Goal: Information Seeking & Learning: Learn about a topic

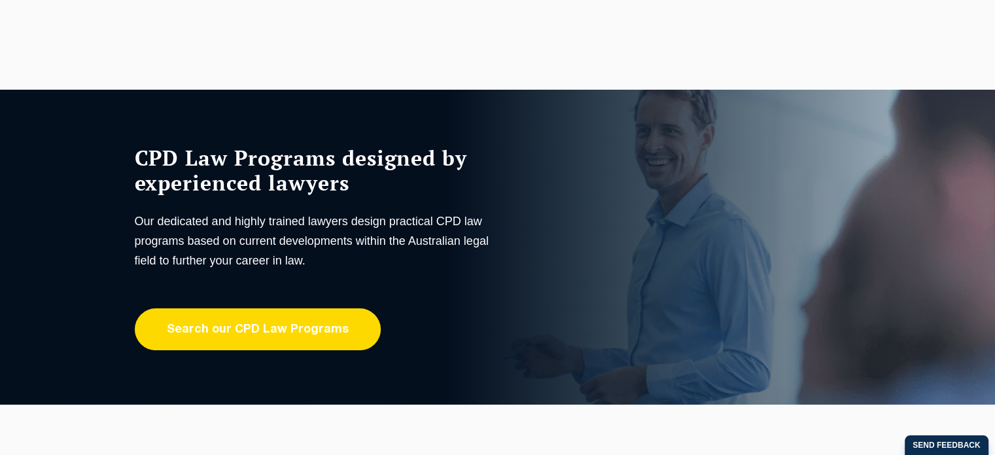
click at [326, 326] on link "Search our CPD Law Programs" at bounding box center [258, 329] width 246 height 42
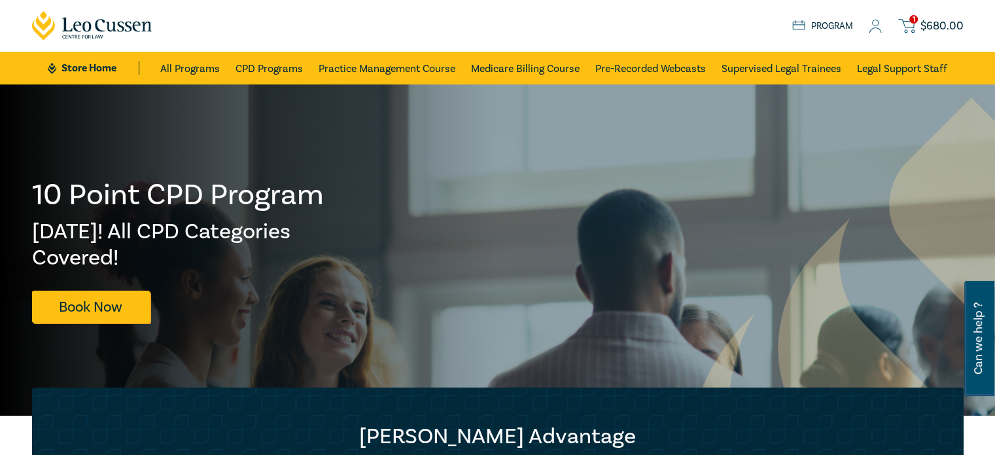
click at [243, 25] on div "1 $ 680.00 Store Home About us Program 1 $ 680.00" at bounding box center [497, 26] width 947 height 52
click at [194, 69] on link "All Programs" at bounding box center [190, 68] width 60 height 33
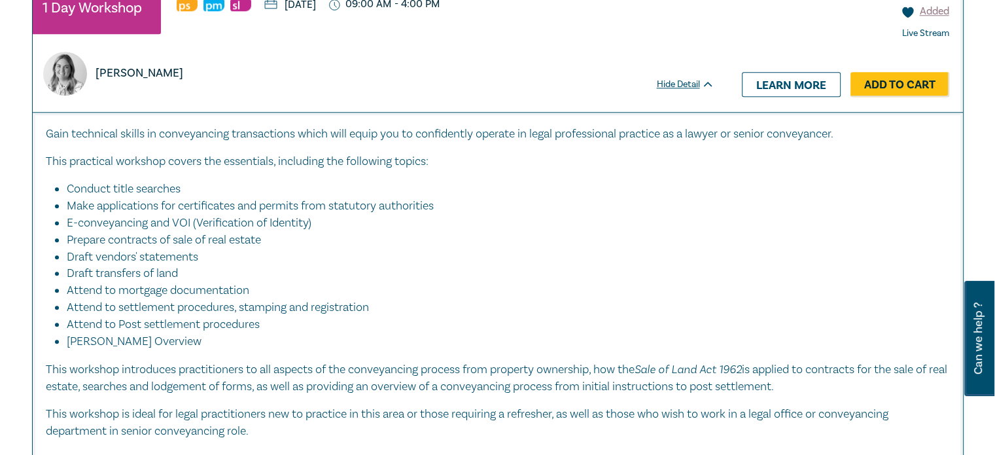
scroll to position [1308, 0]
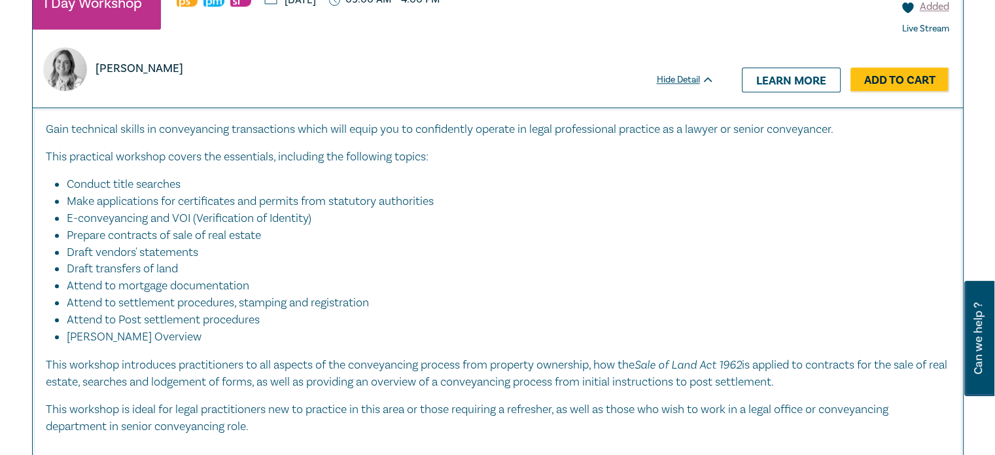
click at [813, 60] on div "$ 680.00 Added Live Stream Hide Detail Learn more Add to Cart" at bounding box center [844, 30] width 235 height 154
click at [809, 77] on link "Learn more" at bounding box center [791, 79] width 99 height 25
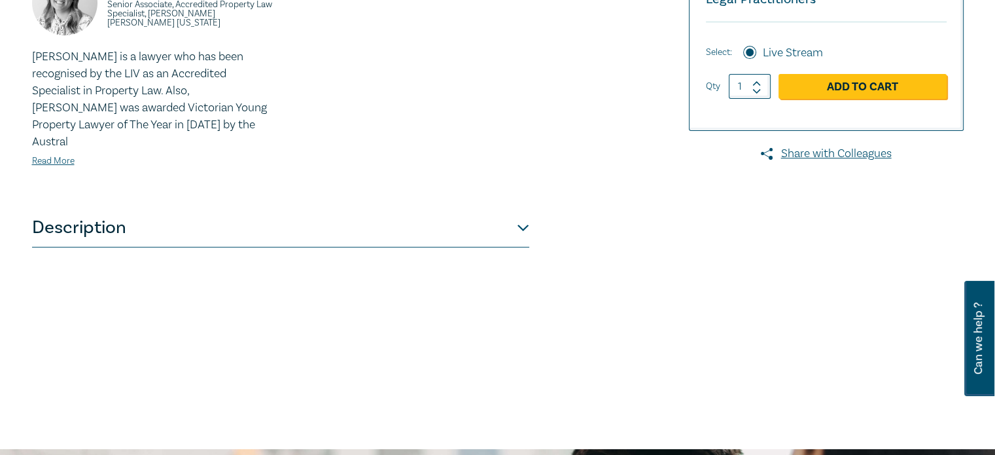
scroll to position [458, 0]
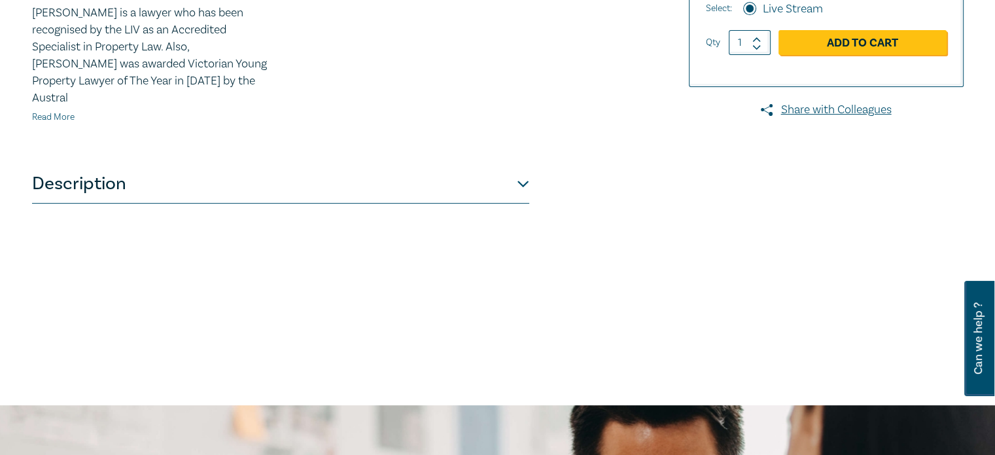
click at [47, 111] on link "Read More" at bounding box center [53, 117] width 43 height 12
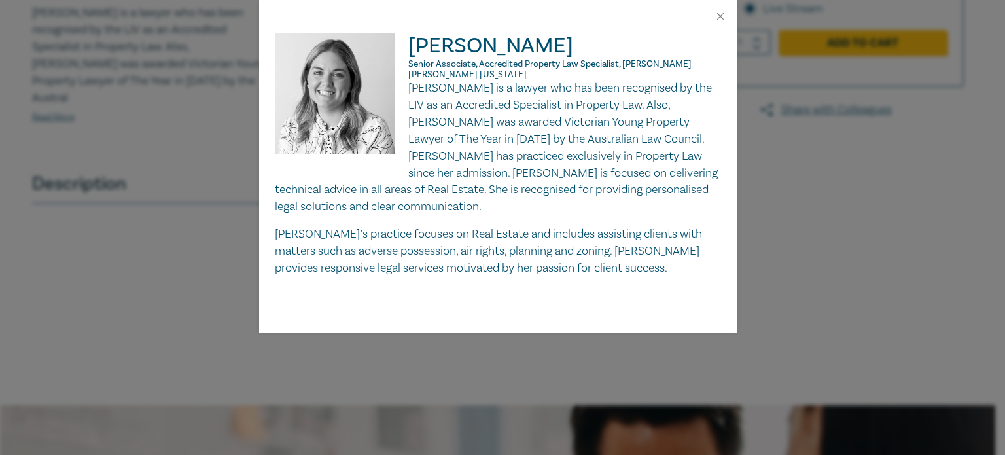
click at [808, 250] on div "Lydia Eastwood Senior Associate, Accredited Property Law Specialist, Redman Lyn…" at bounding box center [502, 227] width 1005 height 455
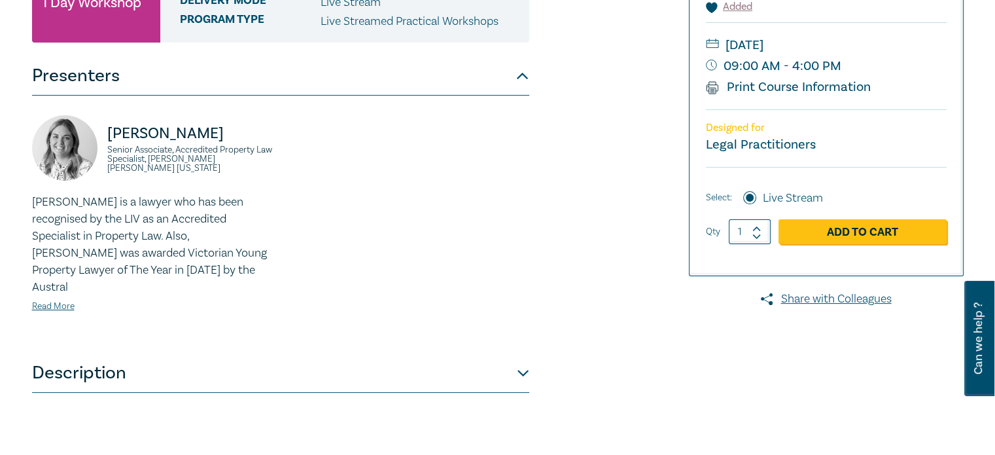
scroll to position [392, 0]
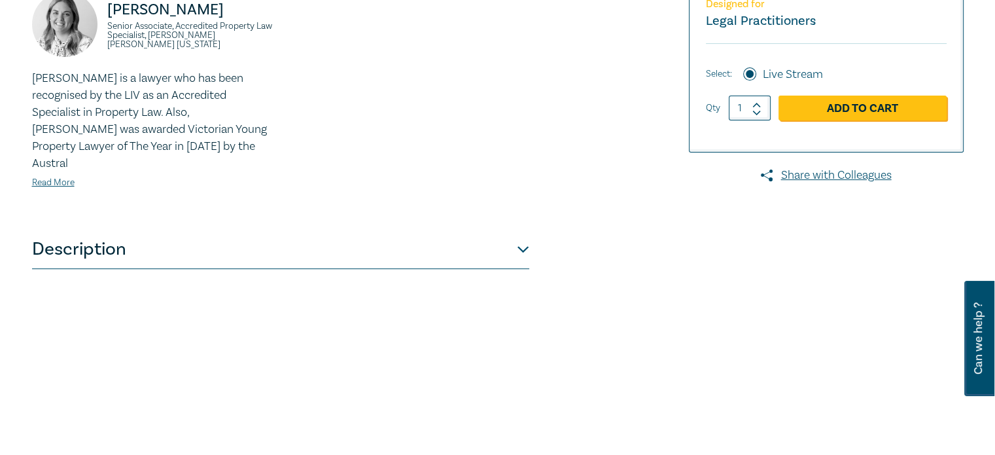
click at [526, 232] on button "Description" at bounding box center [280, 249] width 497 height 39
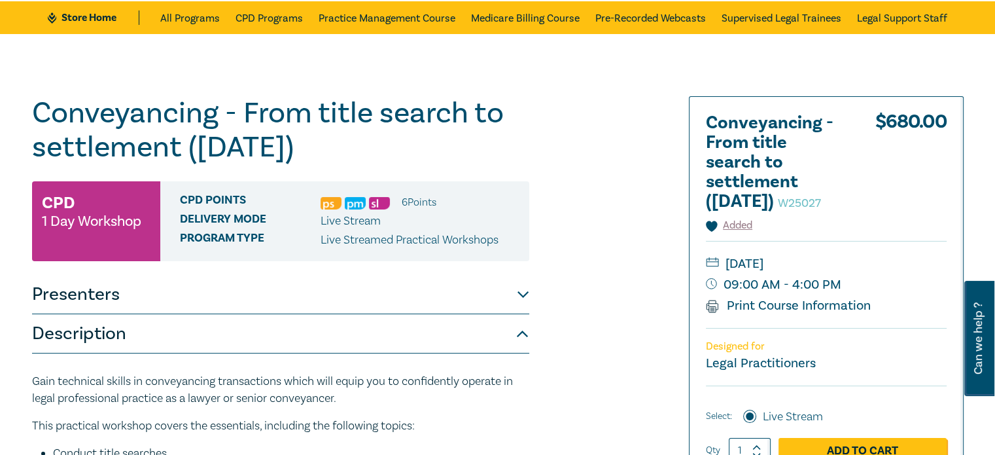
scroll to position [0, 0]
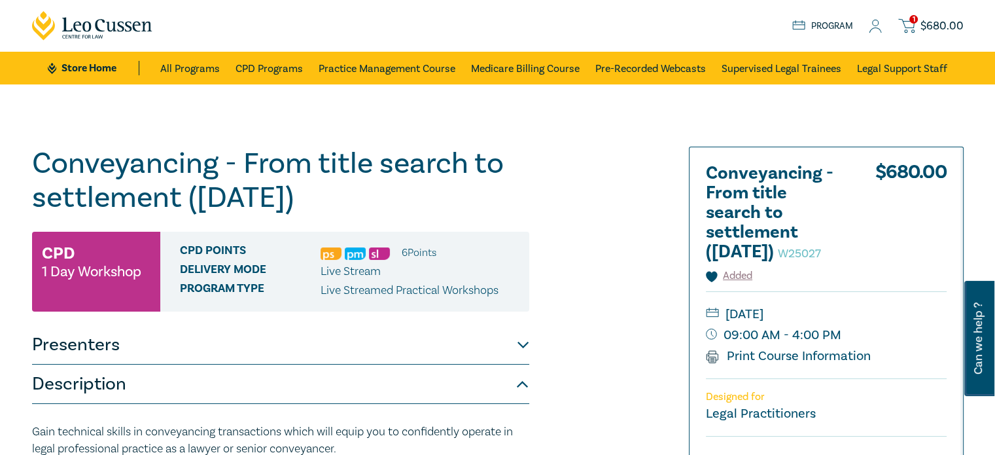
click at [880, 28] on icon at bounding box center [875, 27] width 13 height 14
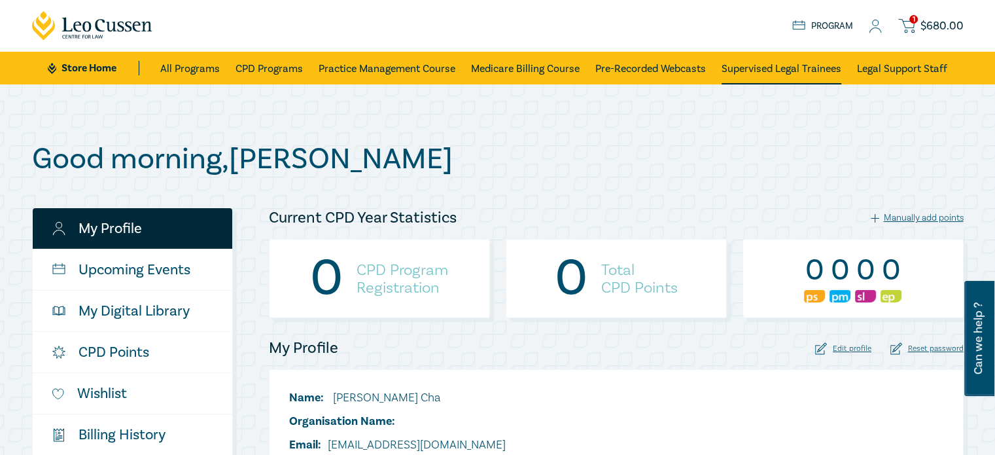
click at [799, 70] on link "Supervised Legal Trainees" at bounding box center [781, 68] width 120 height 33
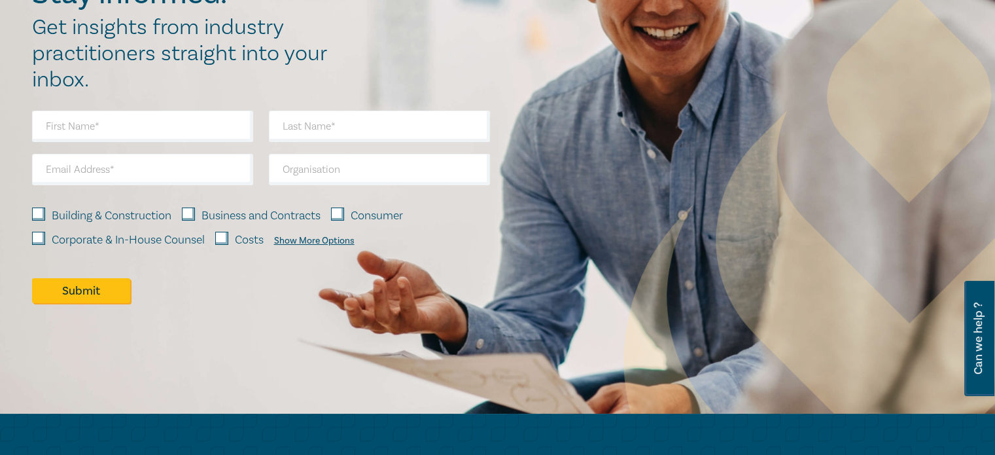
scroll to position [5036, 0]
